Goal: Information Seeking & Learning: Check status

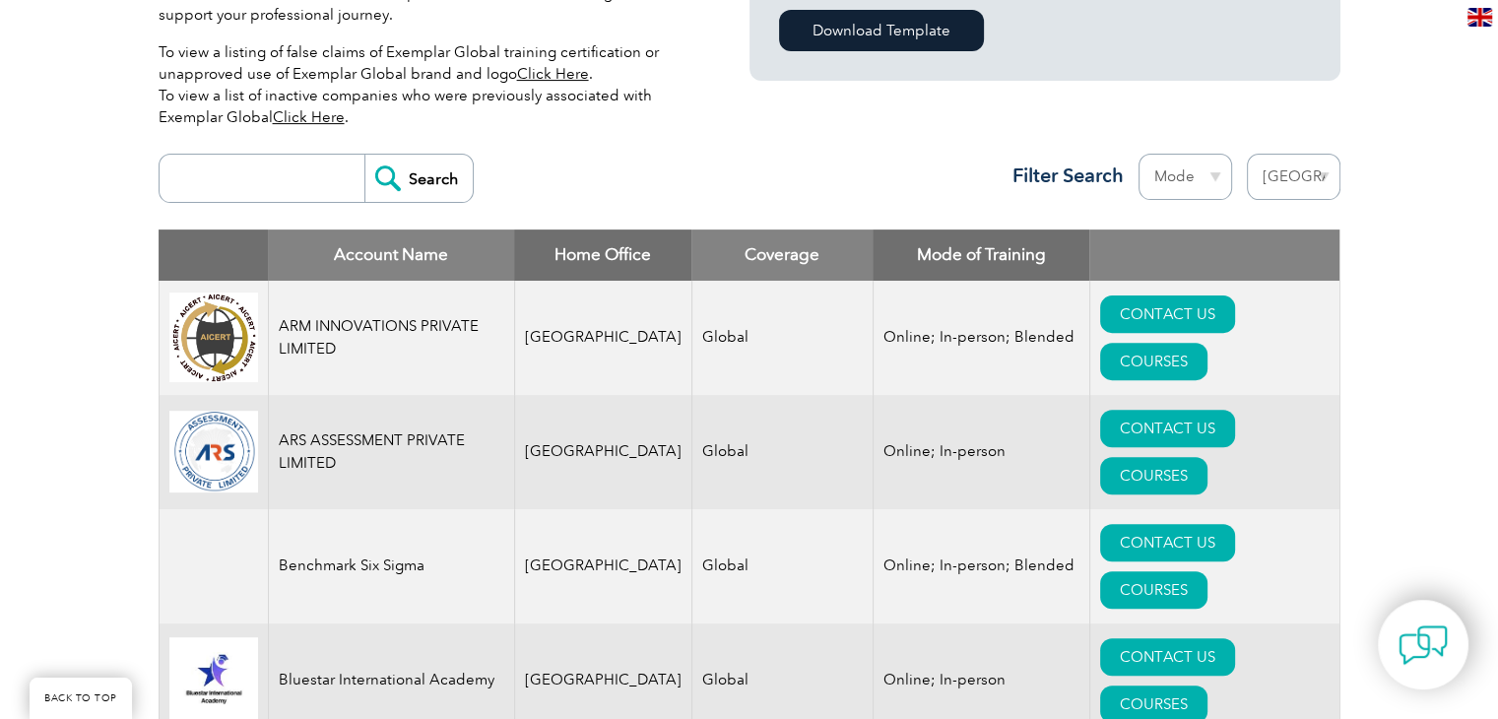
scroll to position [425, 0]
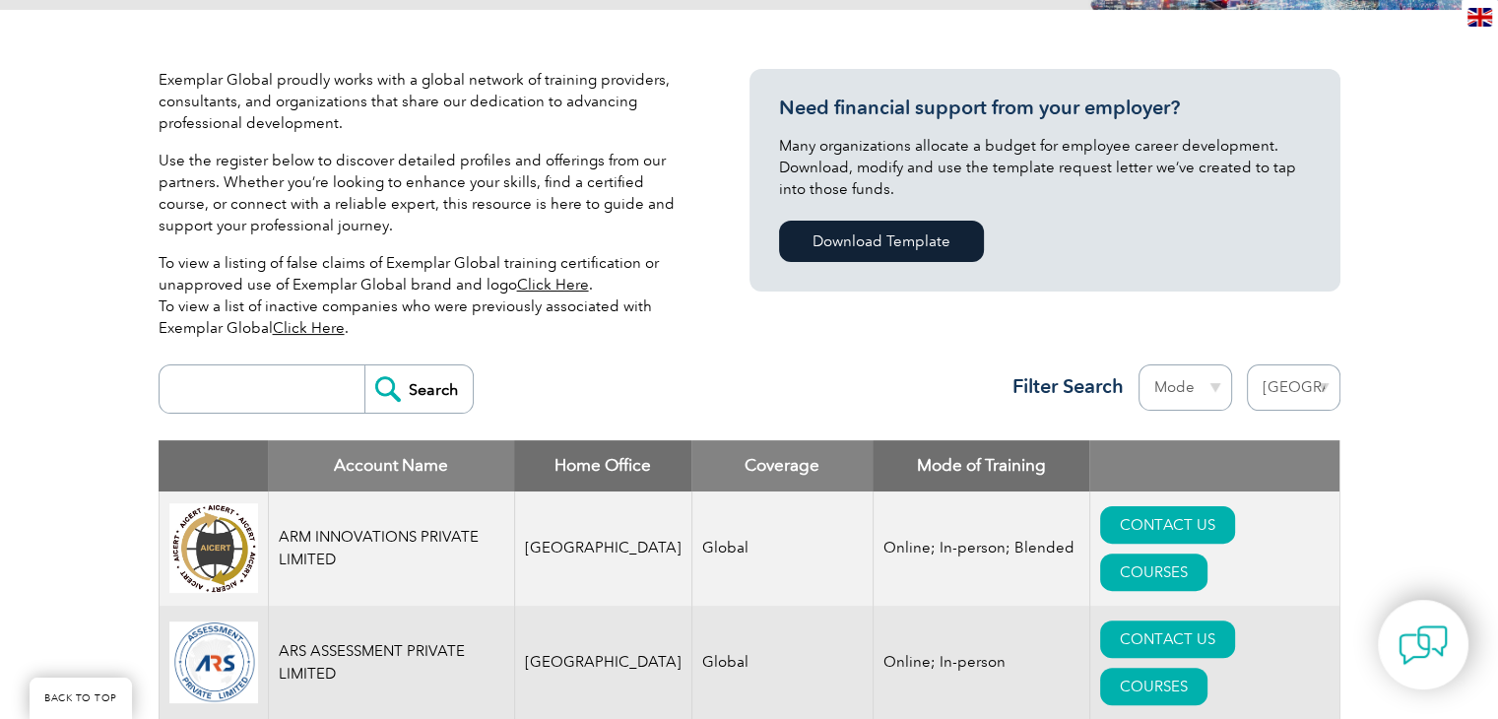
click at [1314, 382] on select "Region Australia Bahrain Bangladesh Brazil Canada Colombia Dominican Republic E…" at bounding box center [1294, 387] width 94 height 46
select select "[GEOGRAPHIC_DATA]"
click at [1247, 364] on select "Region Australia Bahrain Bangladesh Brazil Canada Colombia Dominican Republic E…" at bounding box center [1294, 387] width 94 height 46
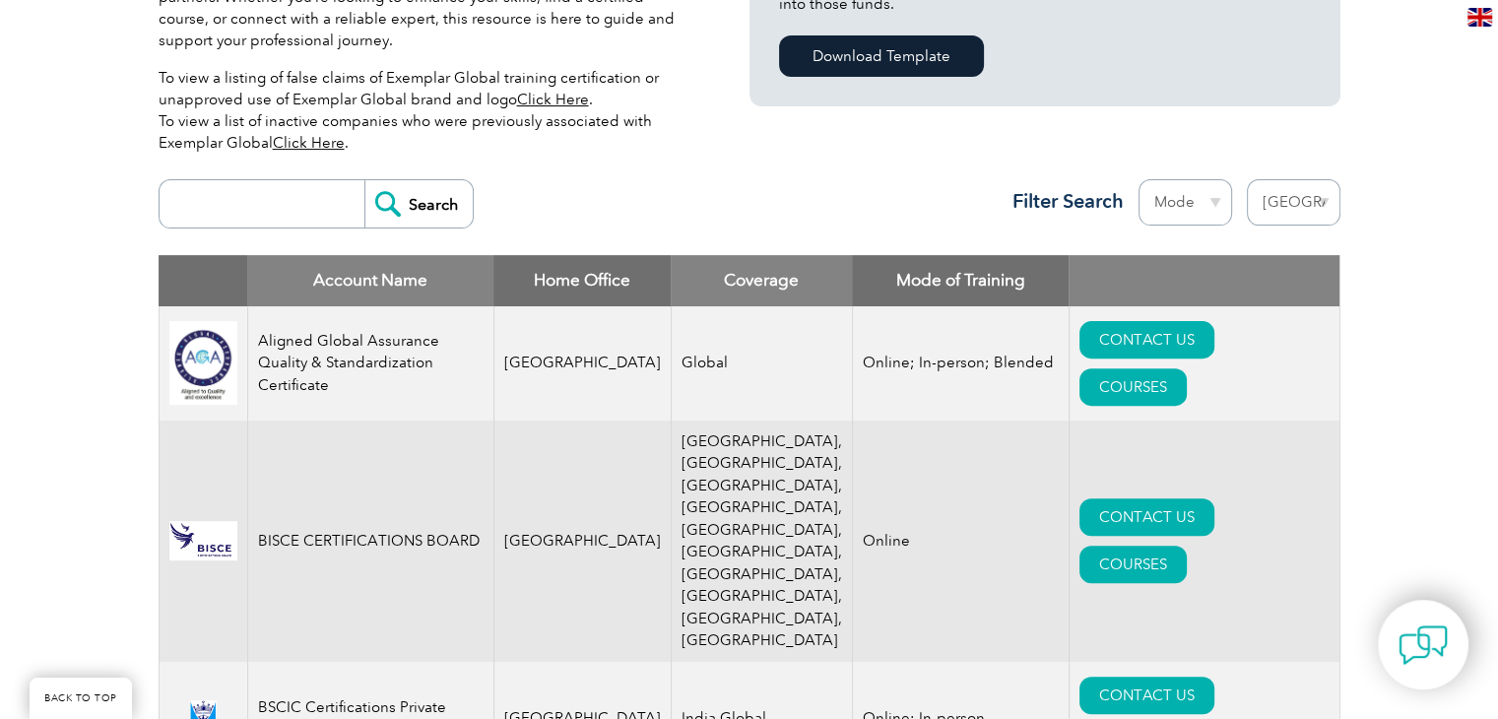
scroll to position [591, 0]
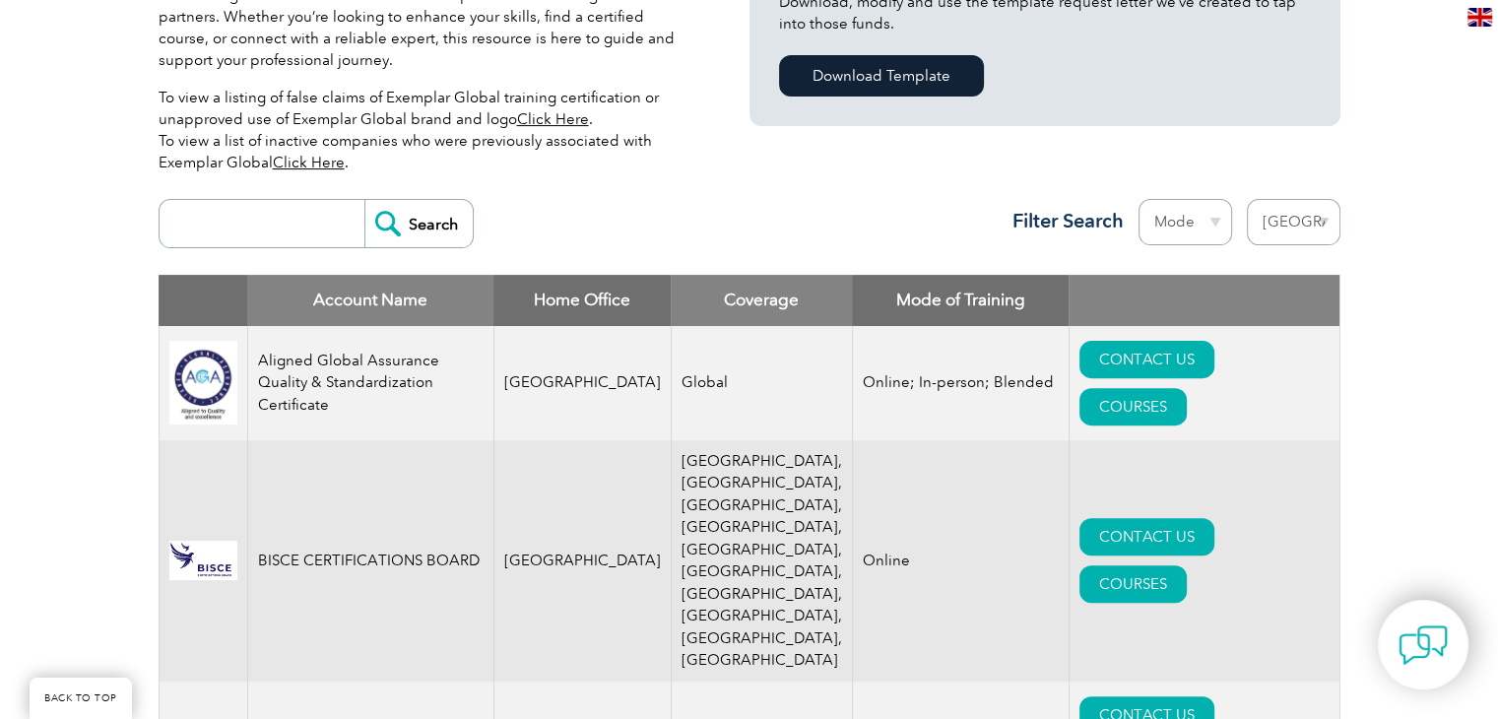
click at [1170, 226] on select "Mode Online In-person Blended" at bounding box center [1185, 222] width 94 height 46
click at [1319, 212] on select "Region Australia Bahrain Bangladesh Brazil Canada Colombia Dominican Republic E…" at bounding box center [1294, 222] width 94 height 46
select select "[GEOGRAPHIC_DATA]"
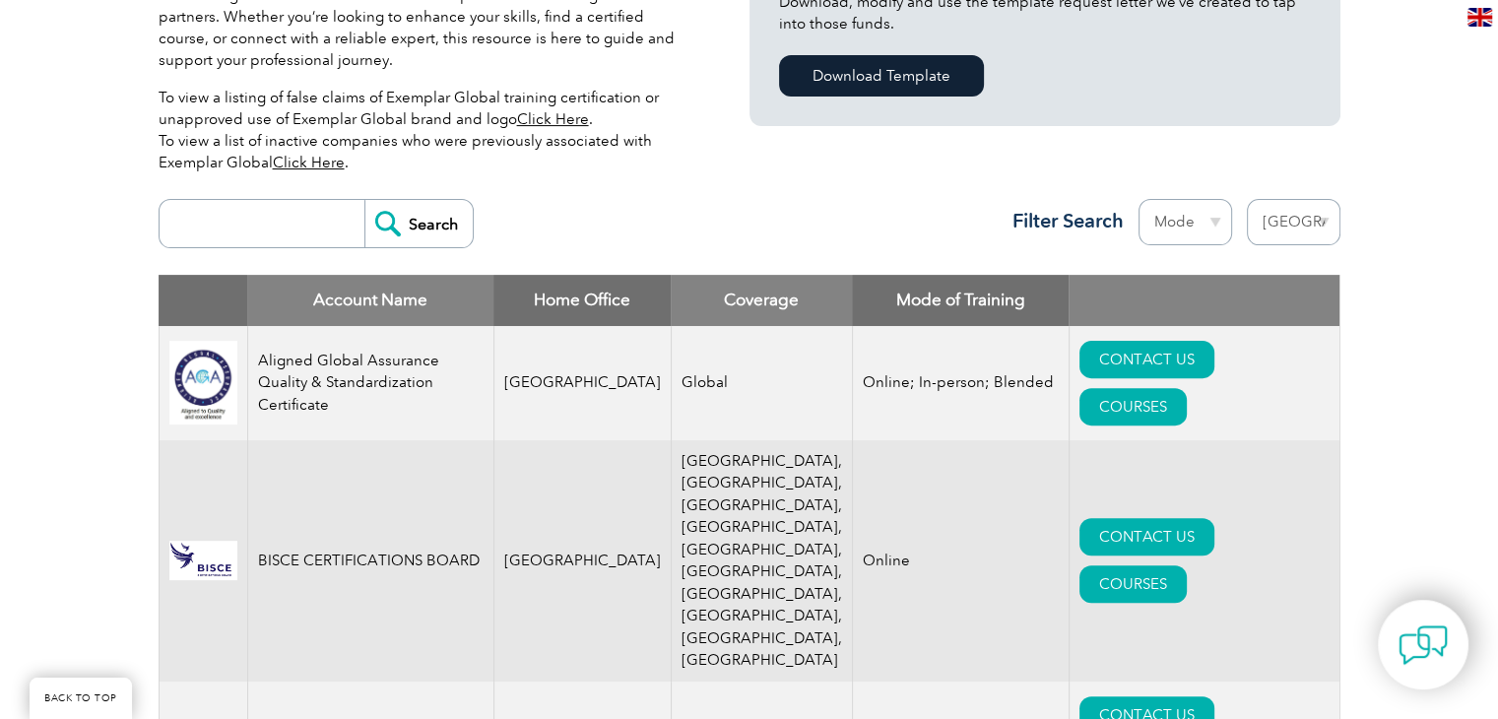
click at [1247, 199] on select "Region Australia Bahrain Bangladesh Brazil Canada Colombia Dominican Republic E…" at bounding box center [1294, 222] width 94 height 46
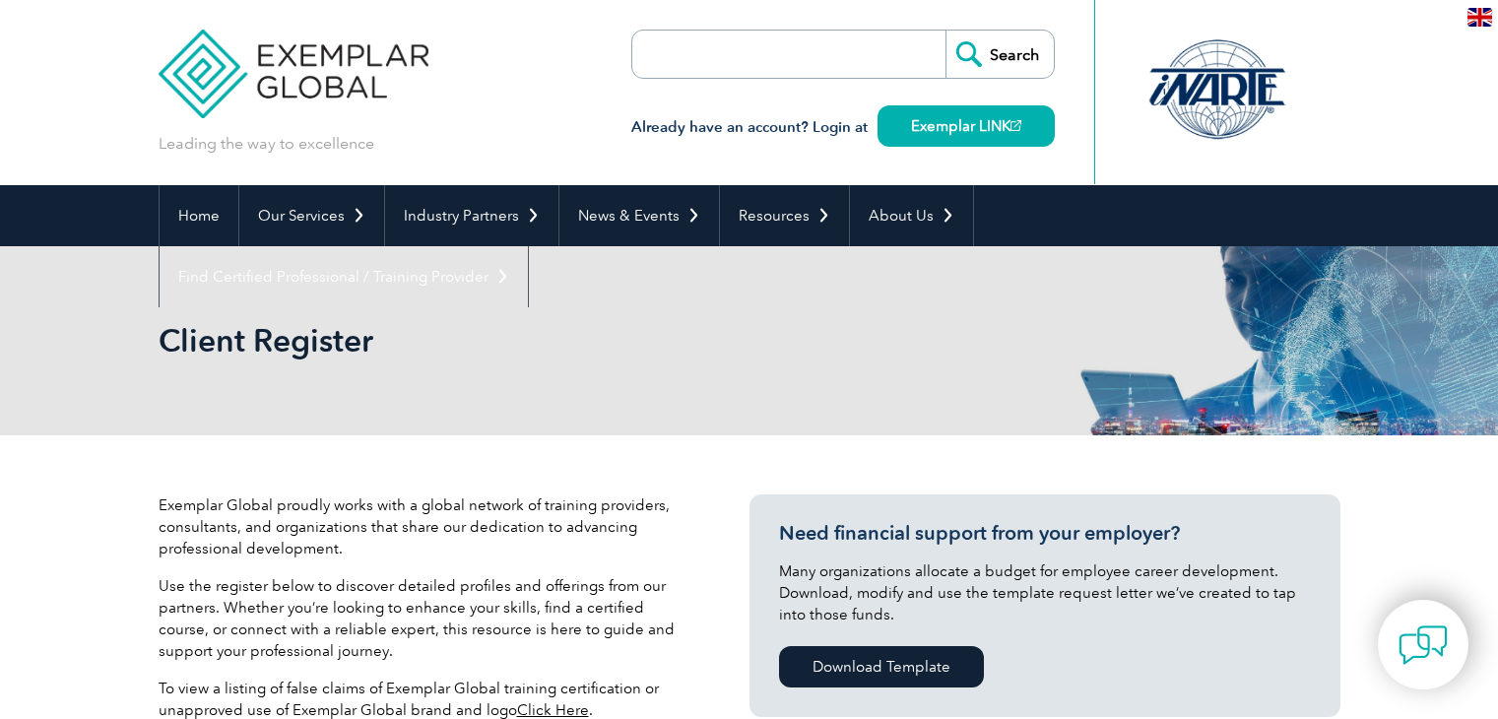
select select "[GEOGRAPHIC_DATA]"
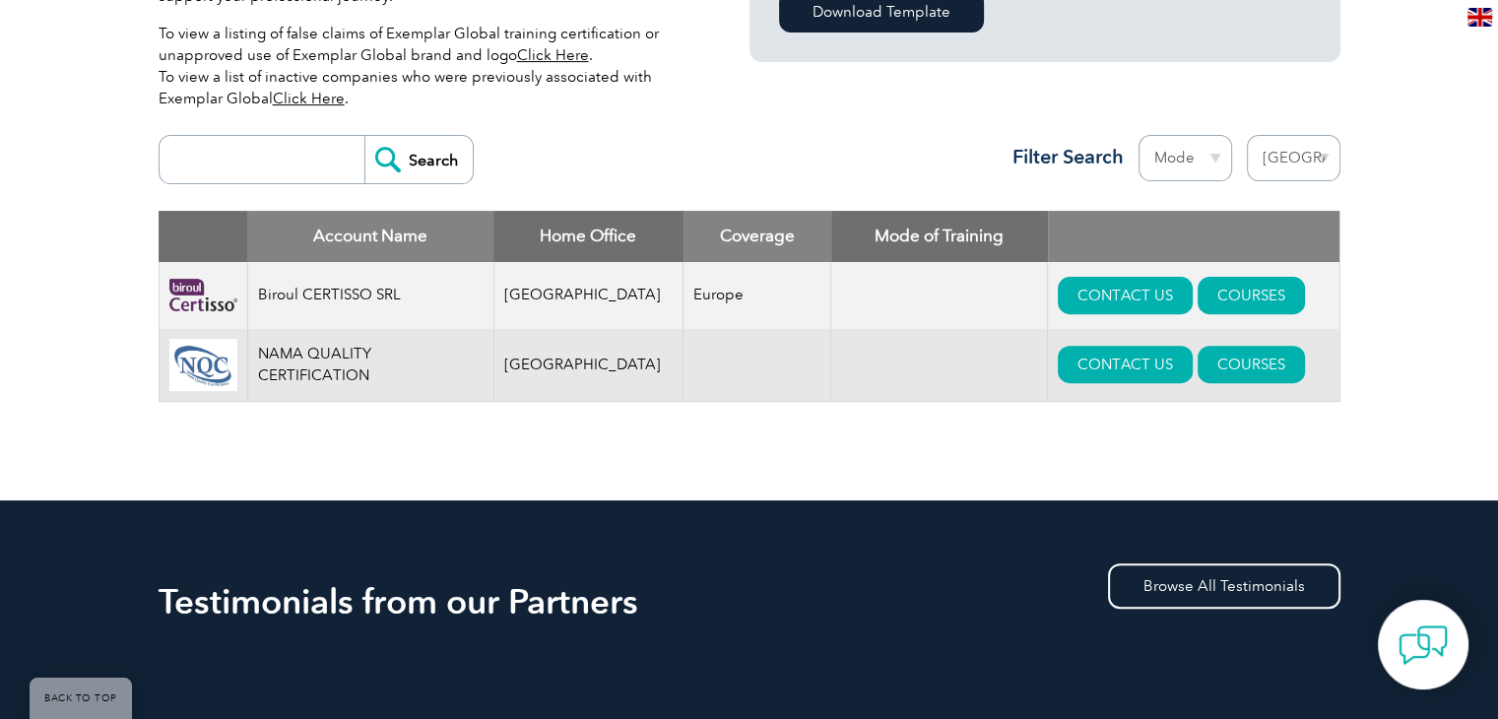
scroll to position [689, 0]
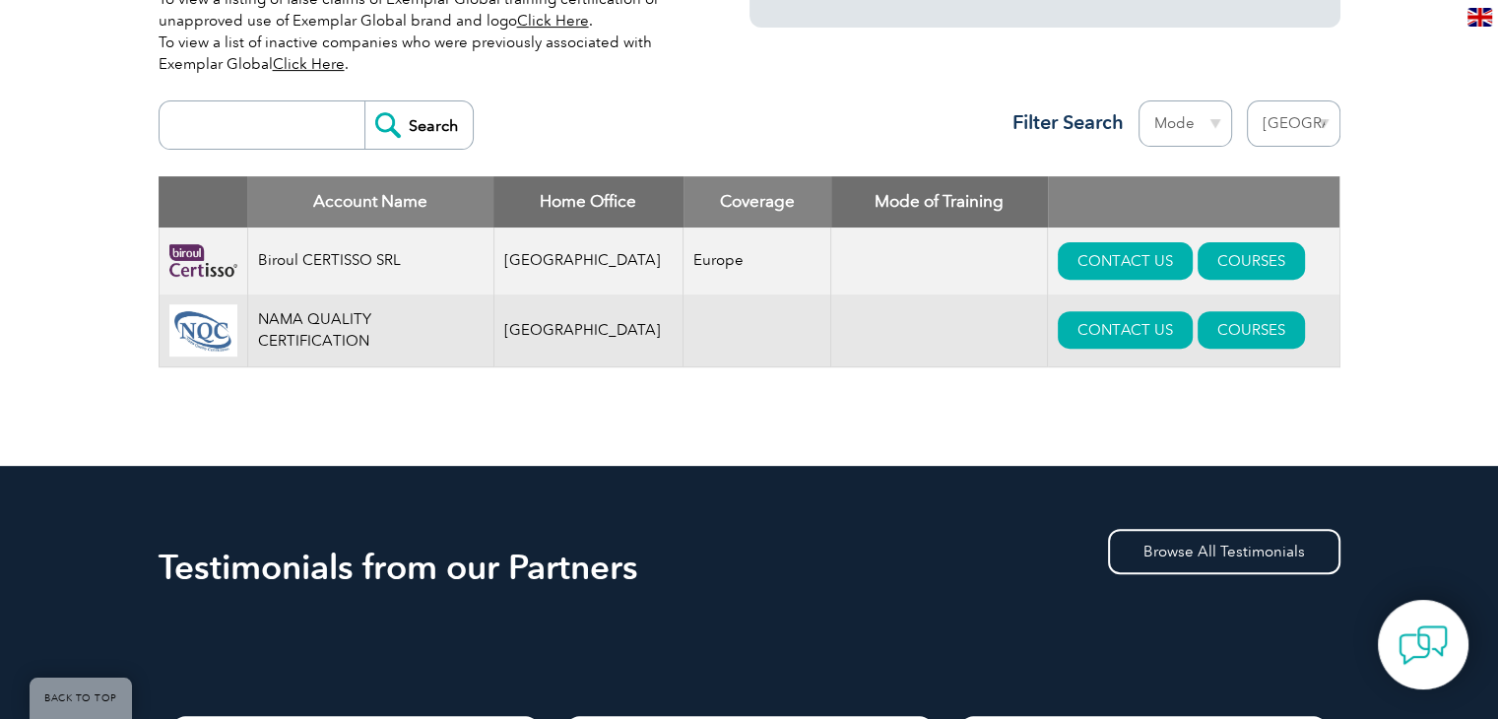
click at [1315, 123] on select "Region Australia Bahrain Bangladesh Brazil Canada Colombia Dominican Republic E…" at bounding box center [1294, 123] width 94 height 46
select select
click at [1247, 100] on select "Region Australia Bahrain Bangladesh Brazil Canada Colombia Dominican Republic E…" at bounding box center [1294, 123] width 94 height 46
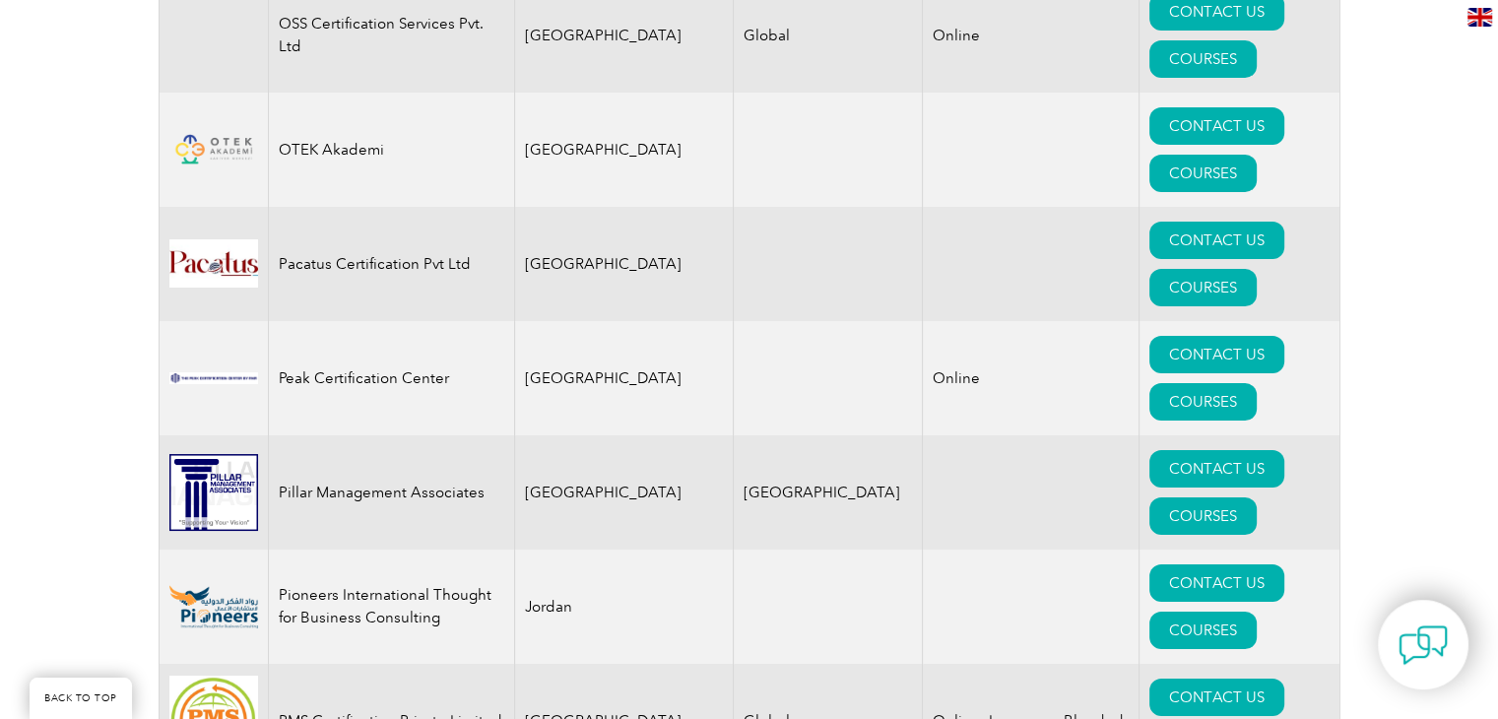
scroll to position [20084, 0]
